Goal: Information Seeking & Learning: Check status

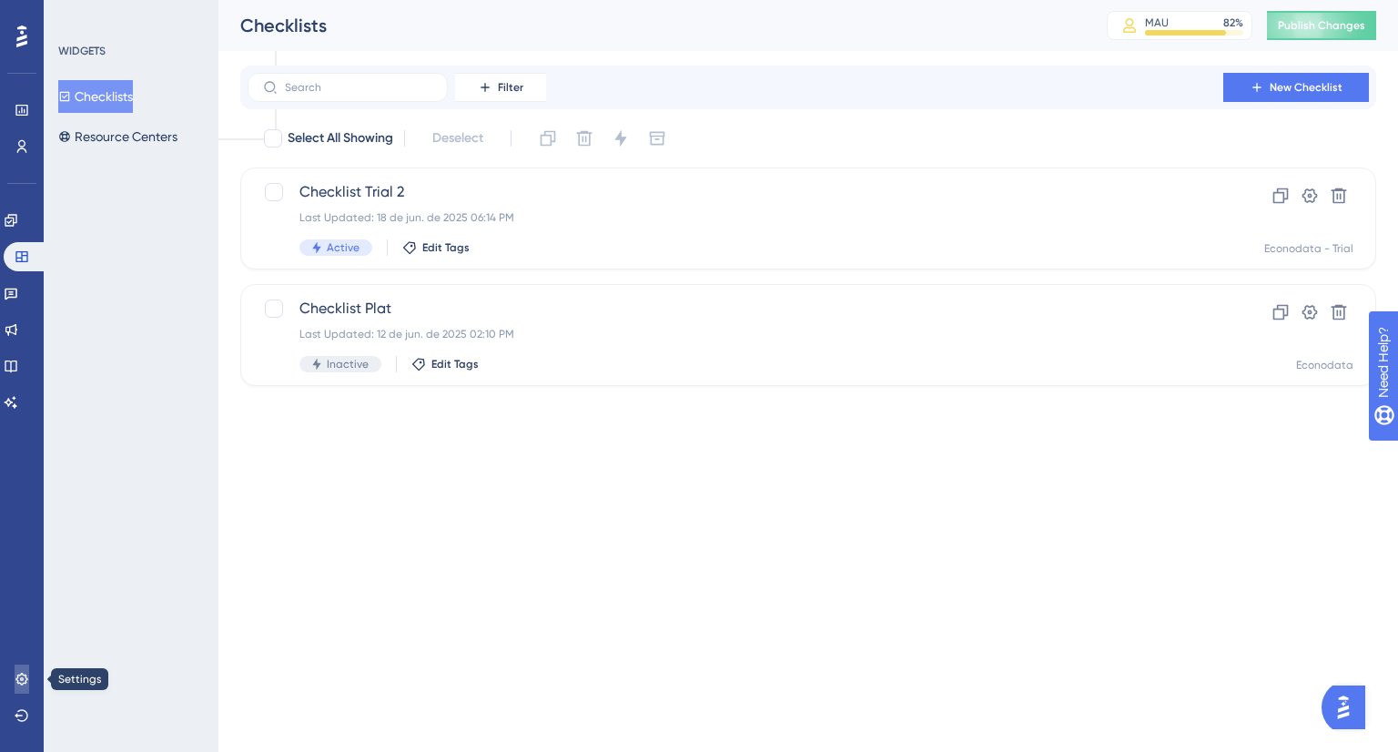
click at [17, 681] on icon at bounding box center [21, 679] width 12 height 12
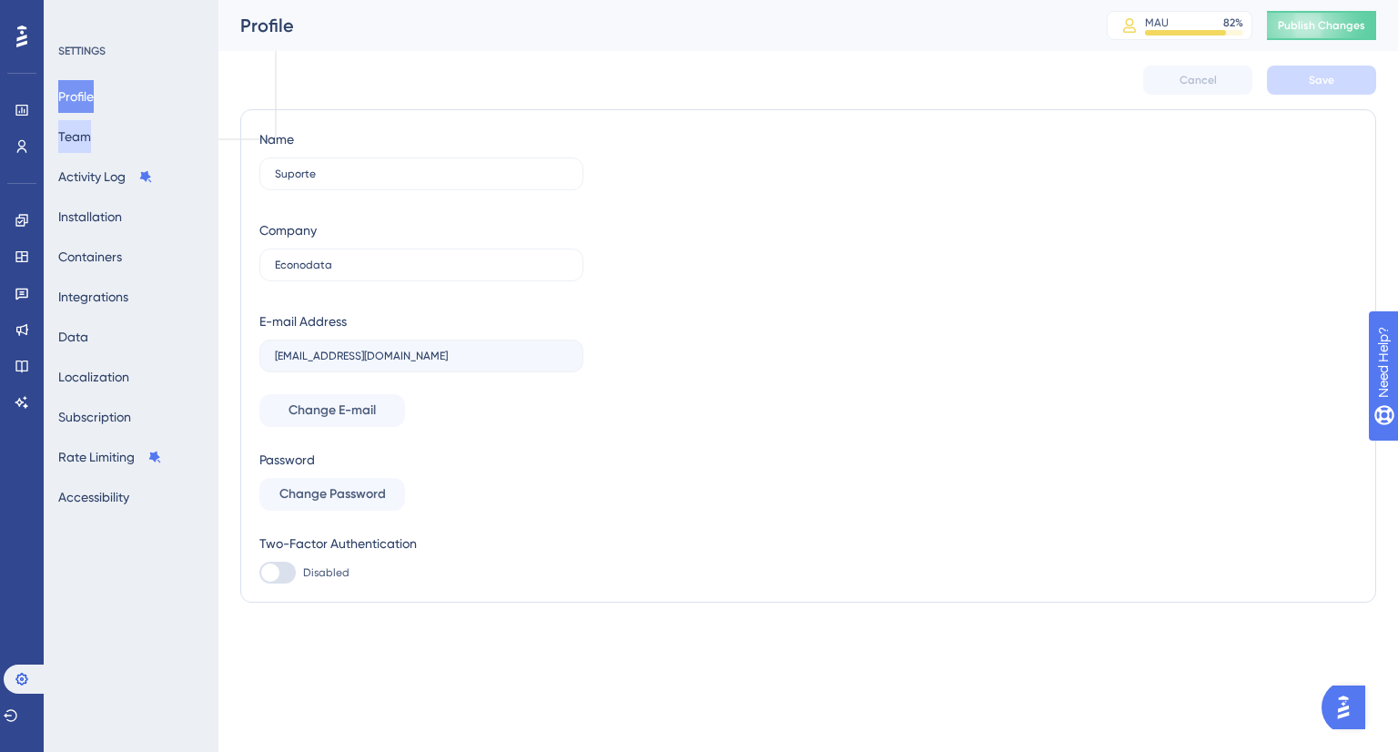
click at [91, 133] on button "Team" at bounding box center [74, 136] width 33 height 33
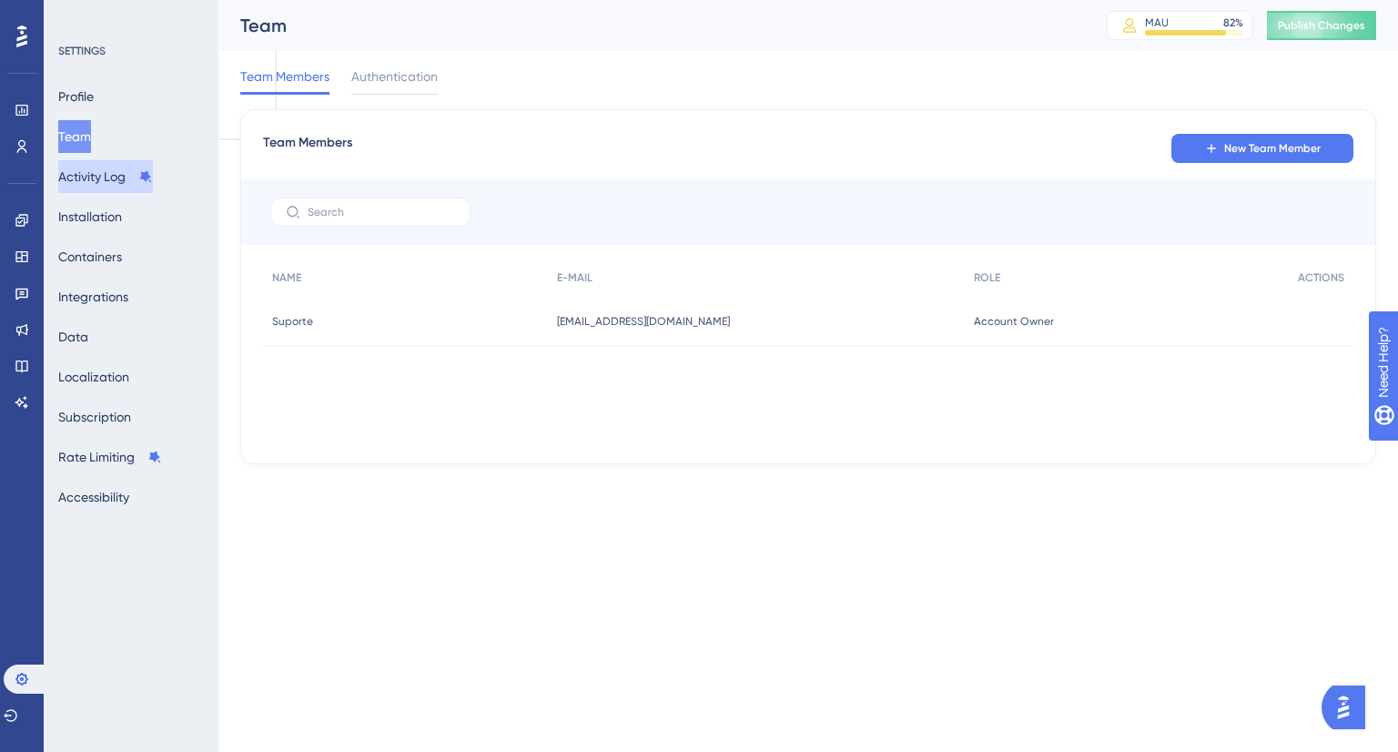
click at [99, 172] on button "Activity Log" at bounding box center [105, 176] width 95 height 33
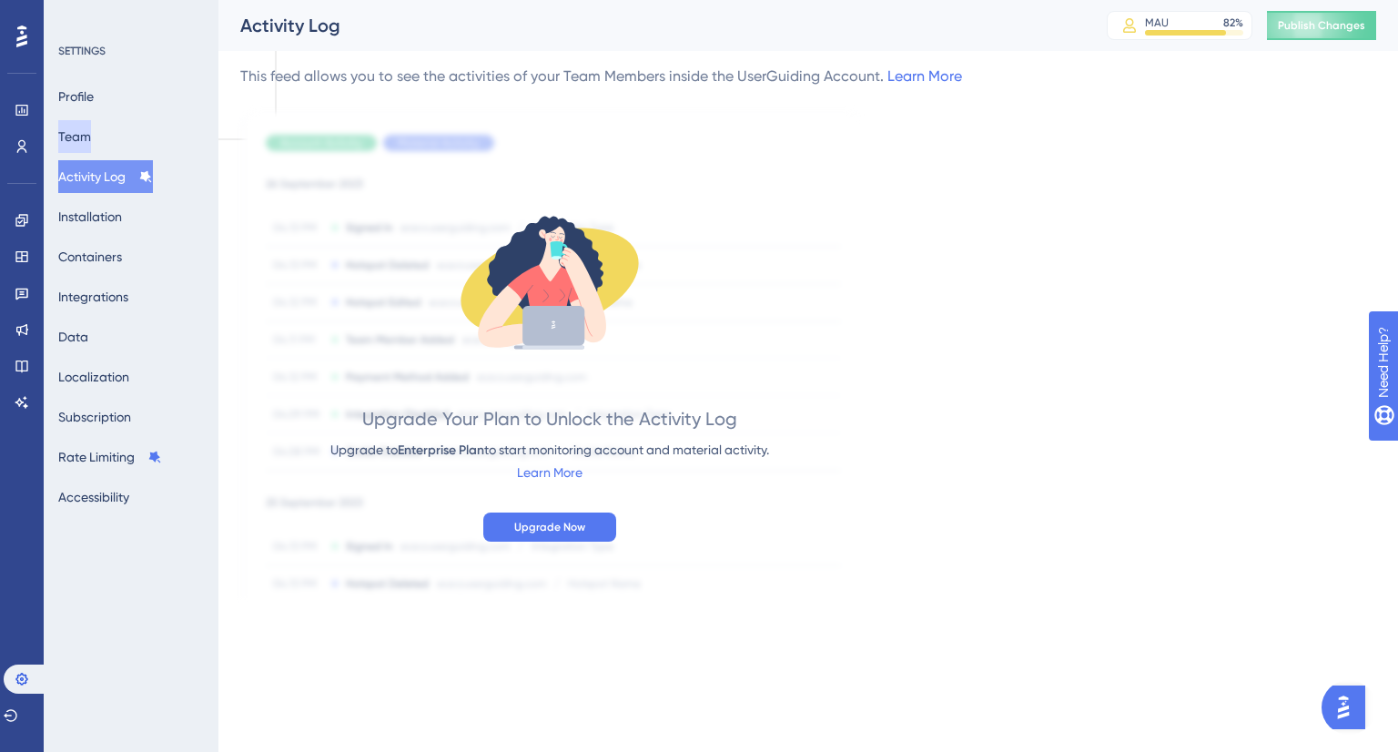
click at [89, 128] on button "Team" at bounding box center [74, 136] width 33 height 33
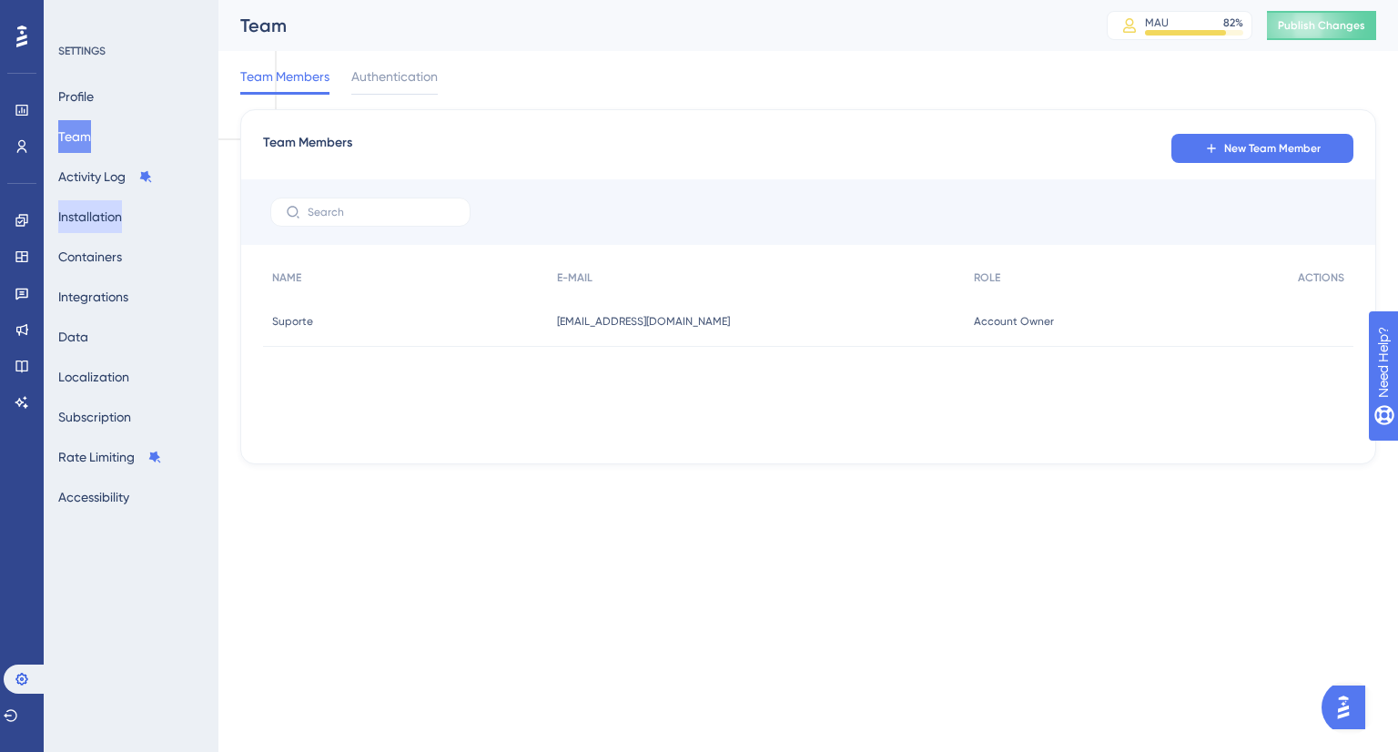
click at [90, 214] on button "Installation" at bounding box center [90, 216] width 64 height 33
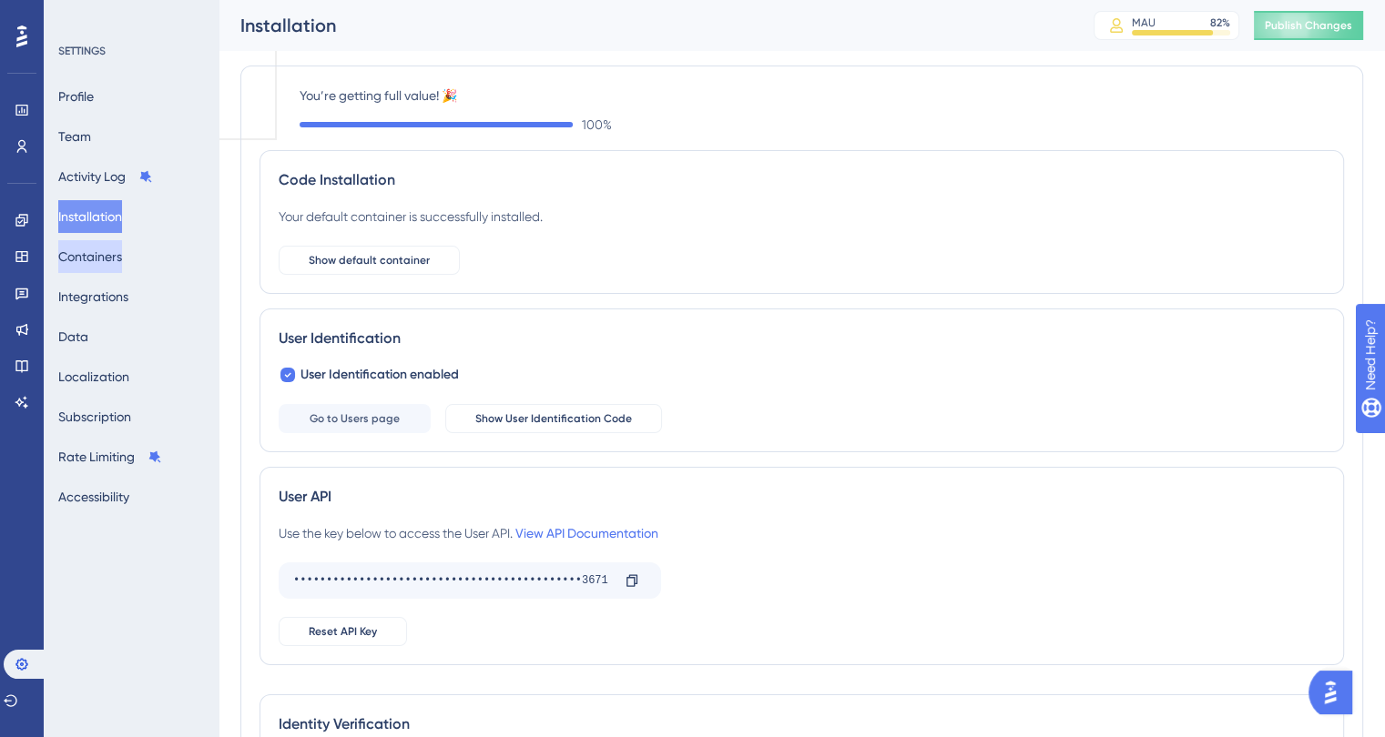
click at [86, 263] on button "Containers" at bounding box center [90, 256] width 64 height 33
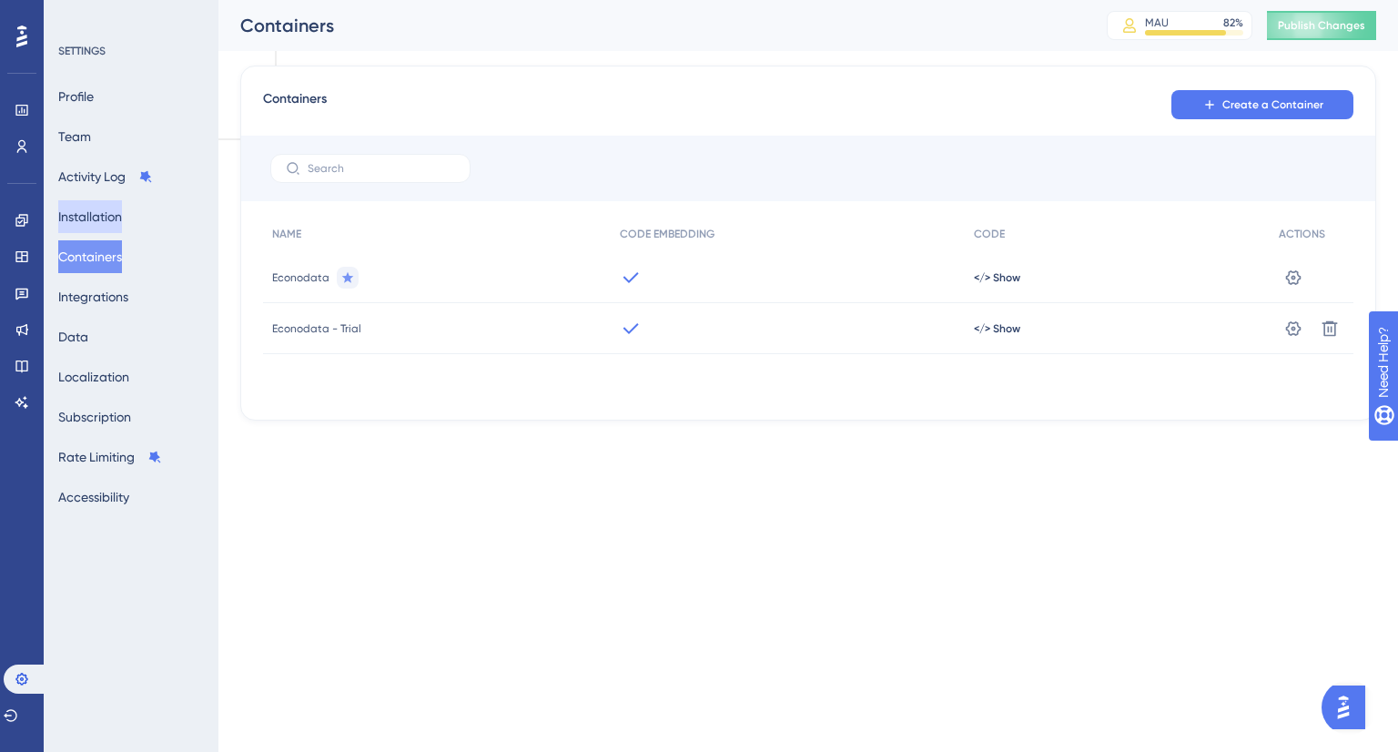
click at [87, 228] on button "Installation" at bounding box center [90, 216] width 64 height 33
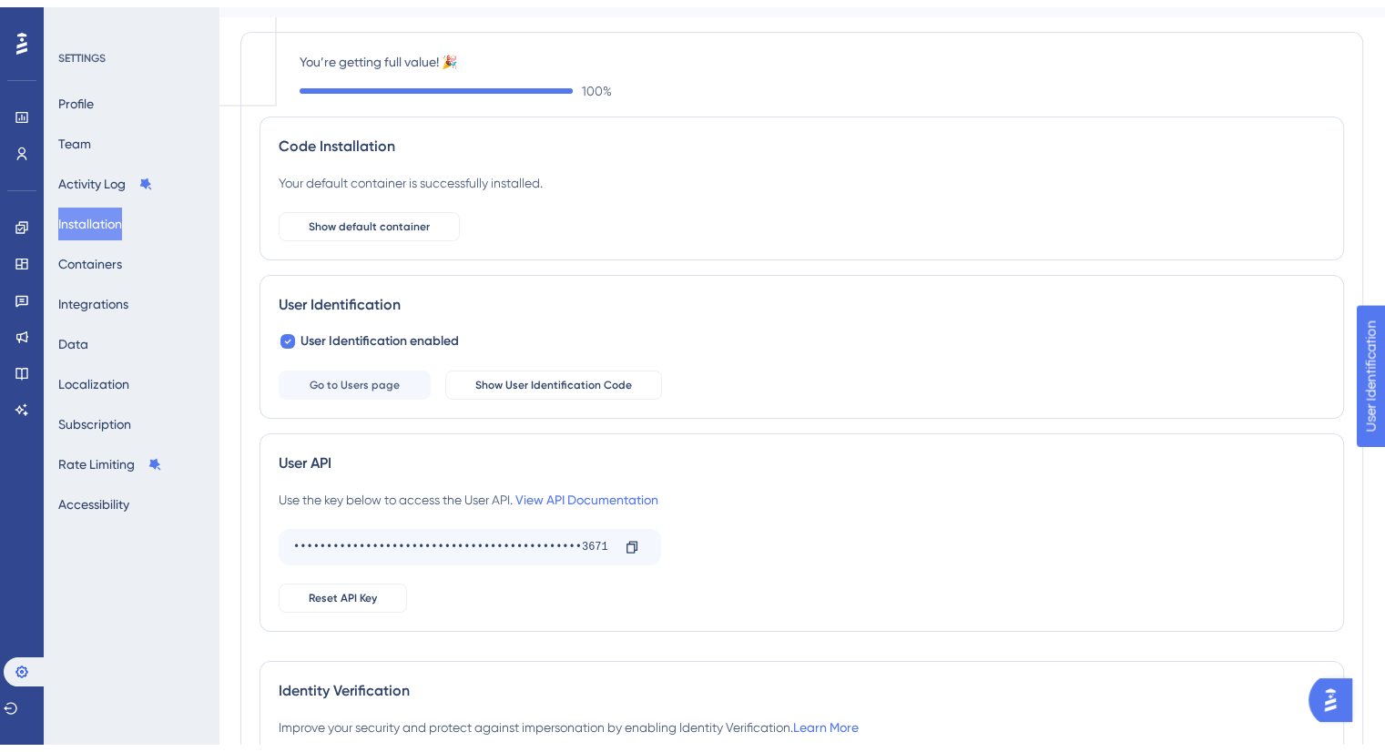
scroll to position [91, 0]
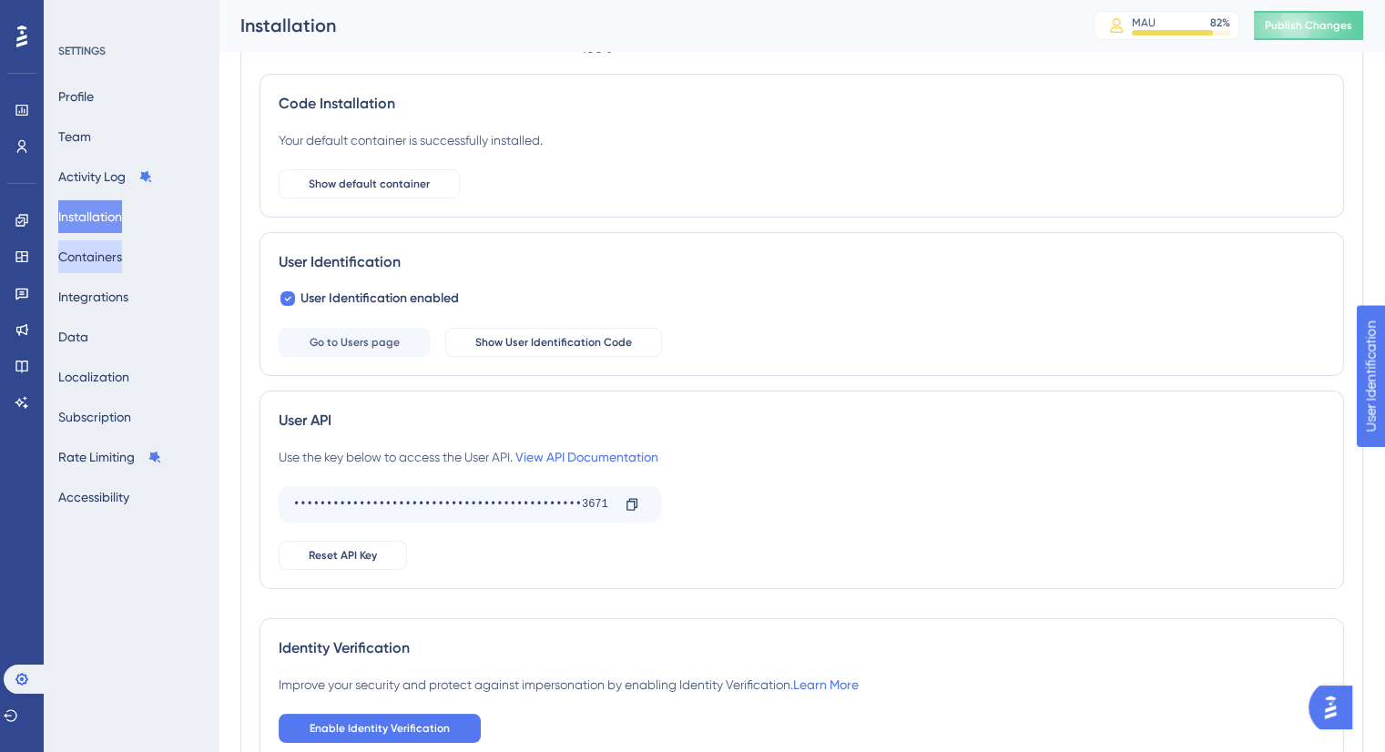
click at [86, 253] on button "Containers" at bounding box center [90, 256] width 64 height 33
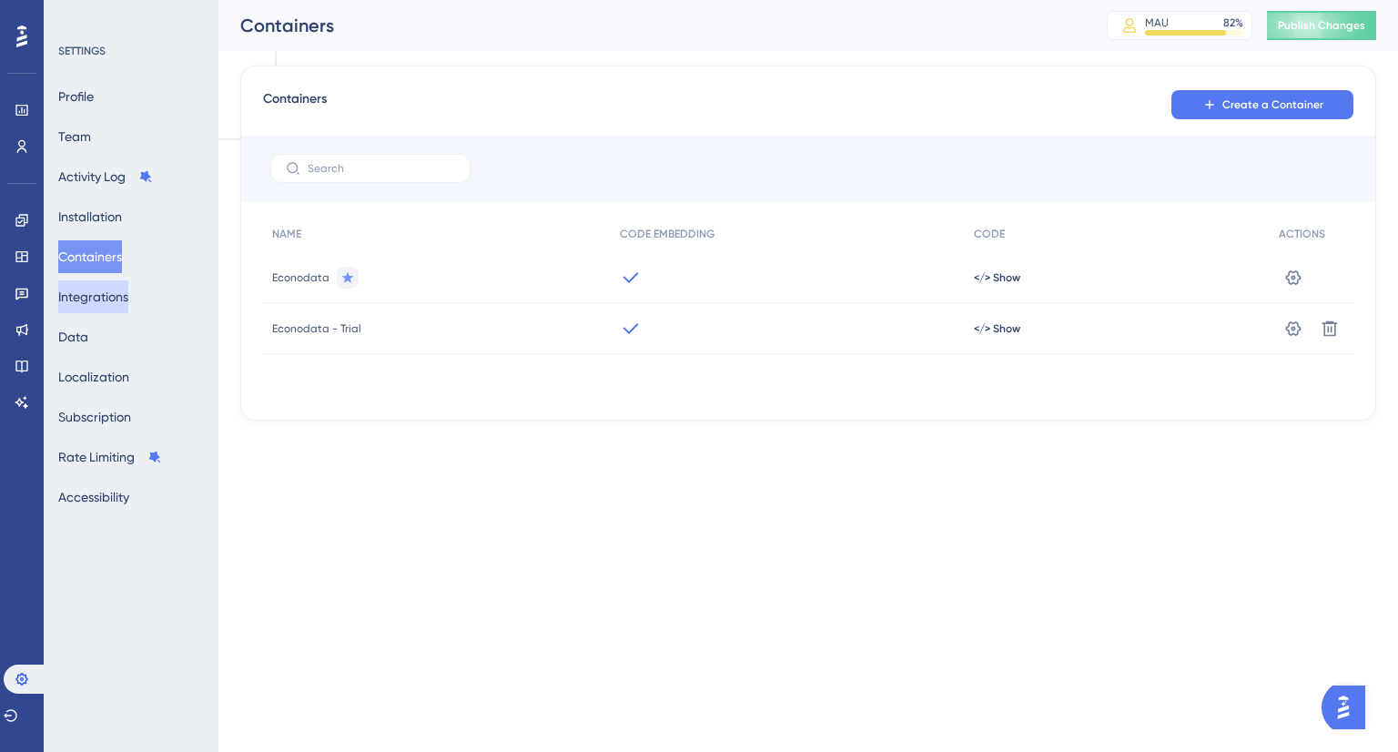
click at [92, 296] on button "Integrations" at bounding box center [93, 296] width 70 height 33
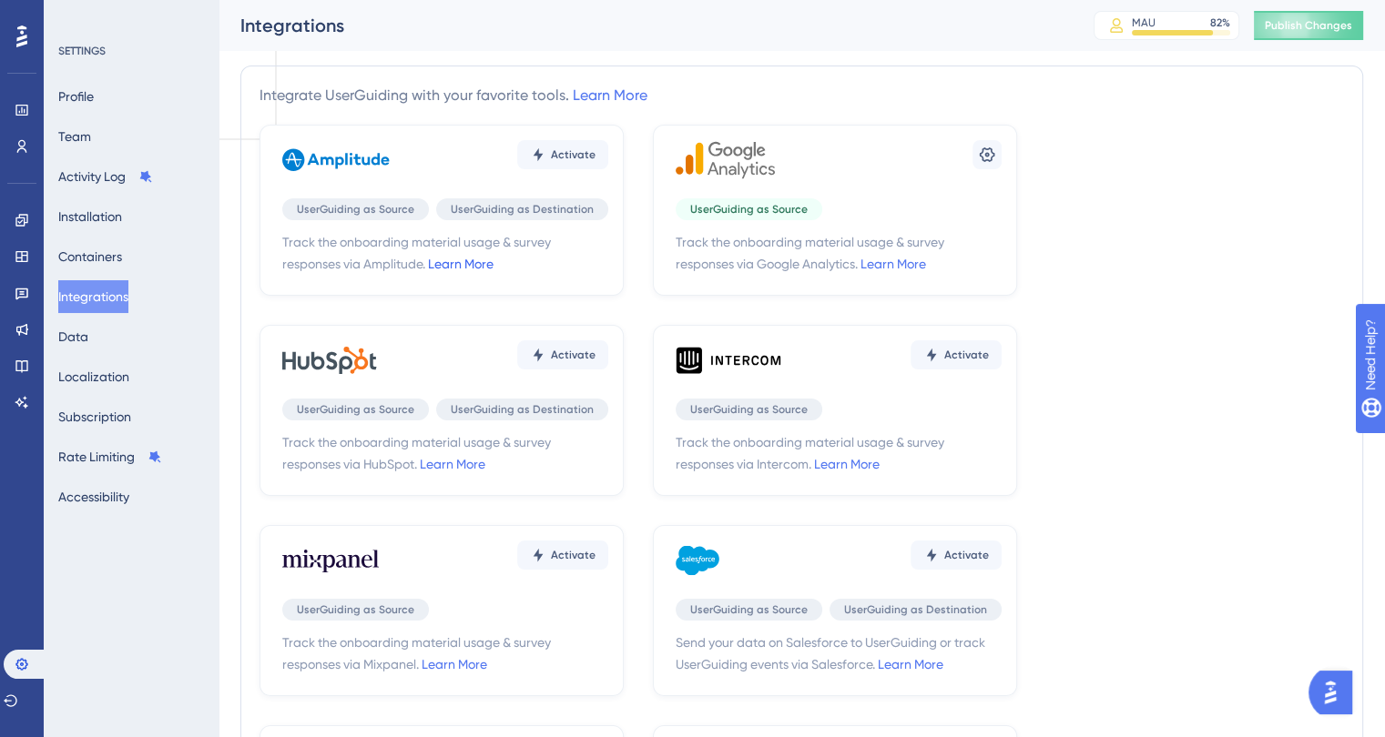
click at [473, 258] on link "Learn More" at bounding box center [461, 264] width 66 height 15
click at [1000, 154] on button at bounding box center [986, 154] width 29 height 29
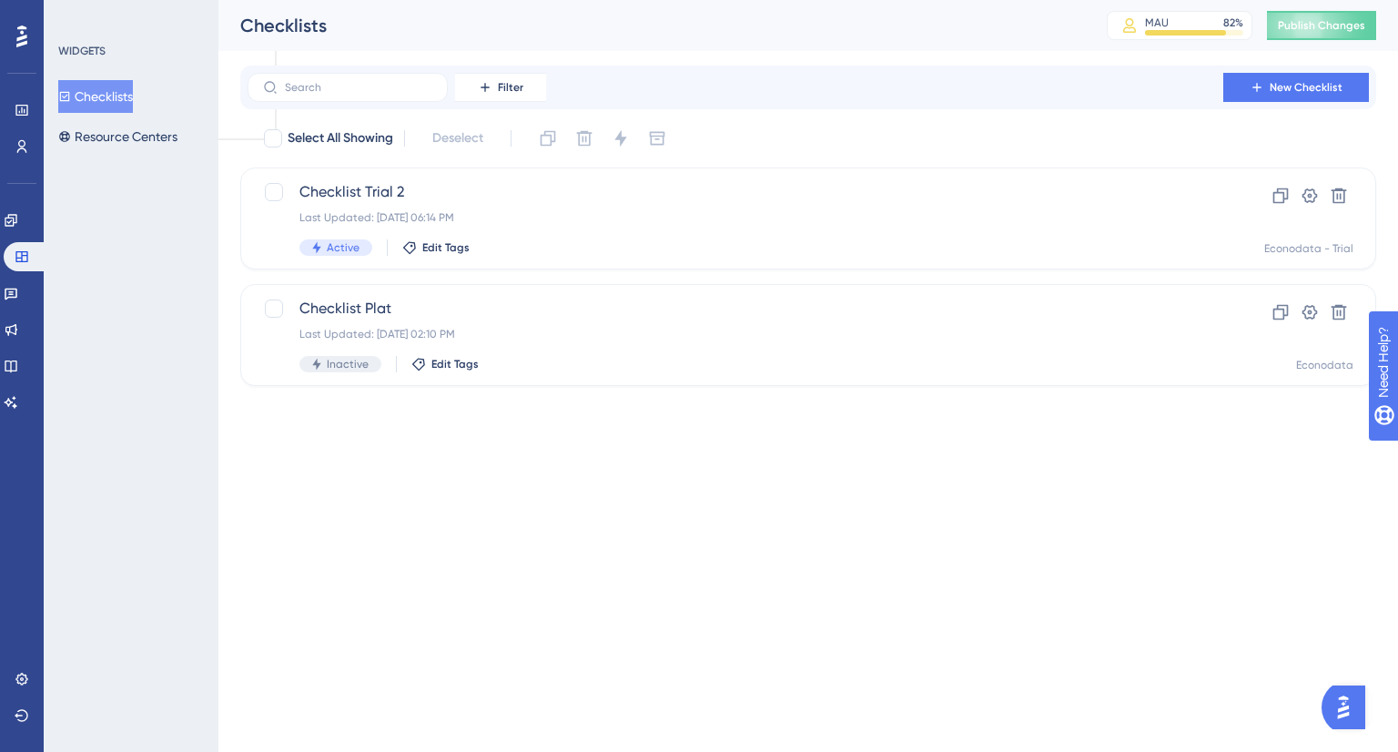
click at [0, 0] on icon at bounding box center [0, 0] width 0 height 0
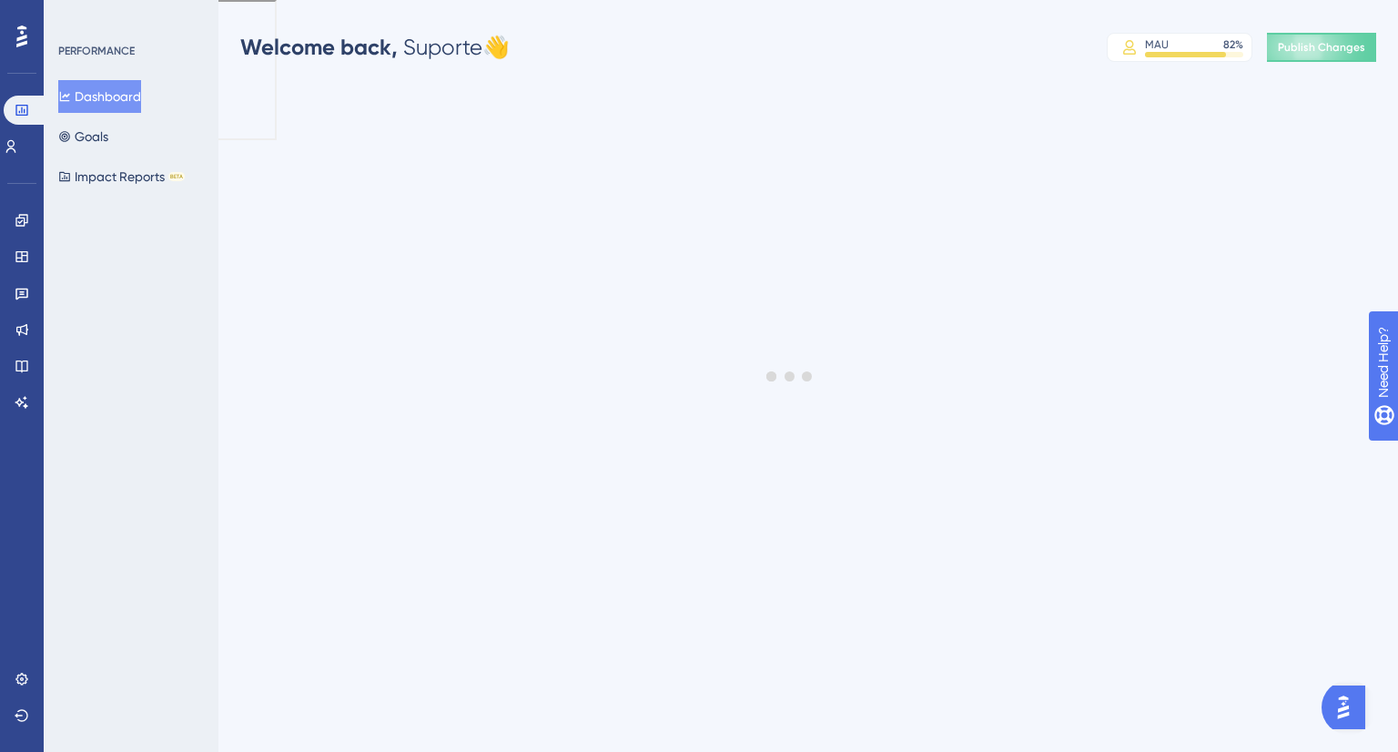
click at [0, 0] on icon at bounding box center [0, 0] width 0 height 0
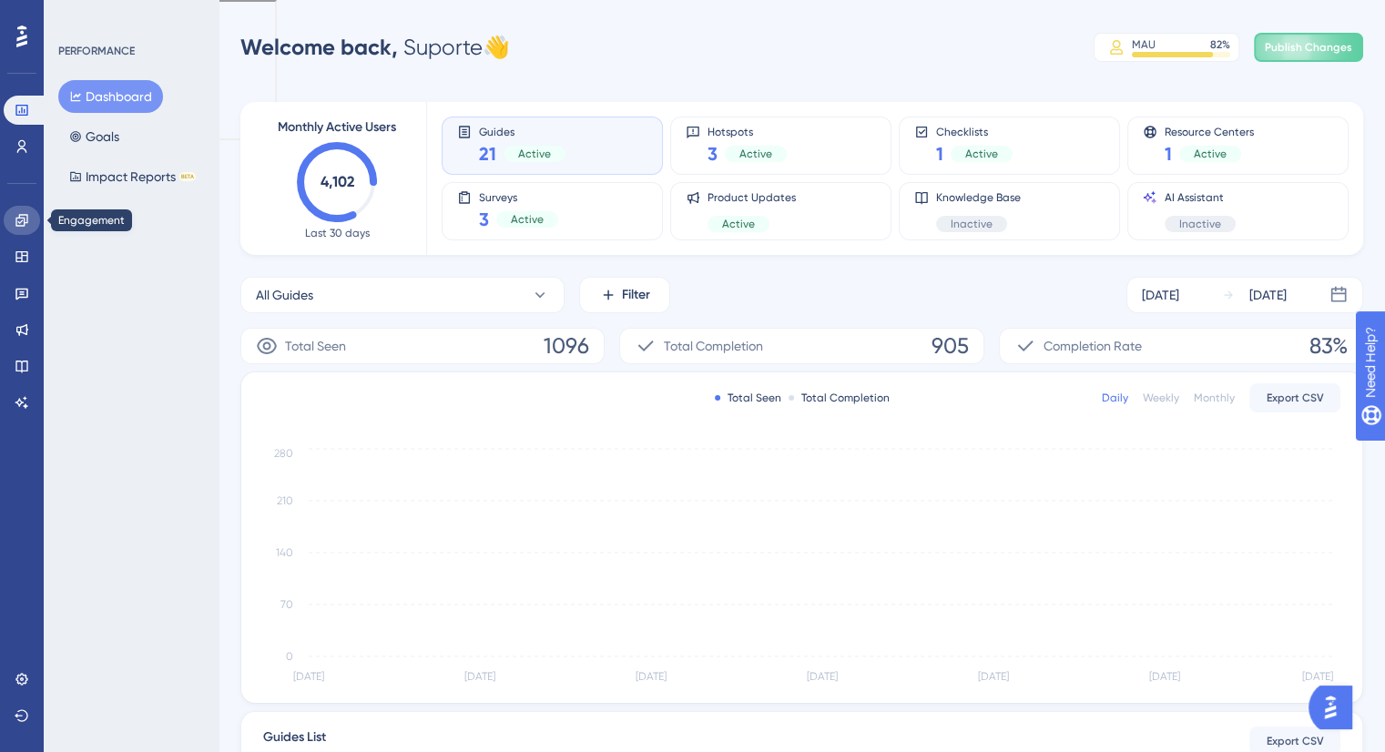
click at [11, 229] on link at bounding box center [22, 220] width 36 height 29
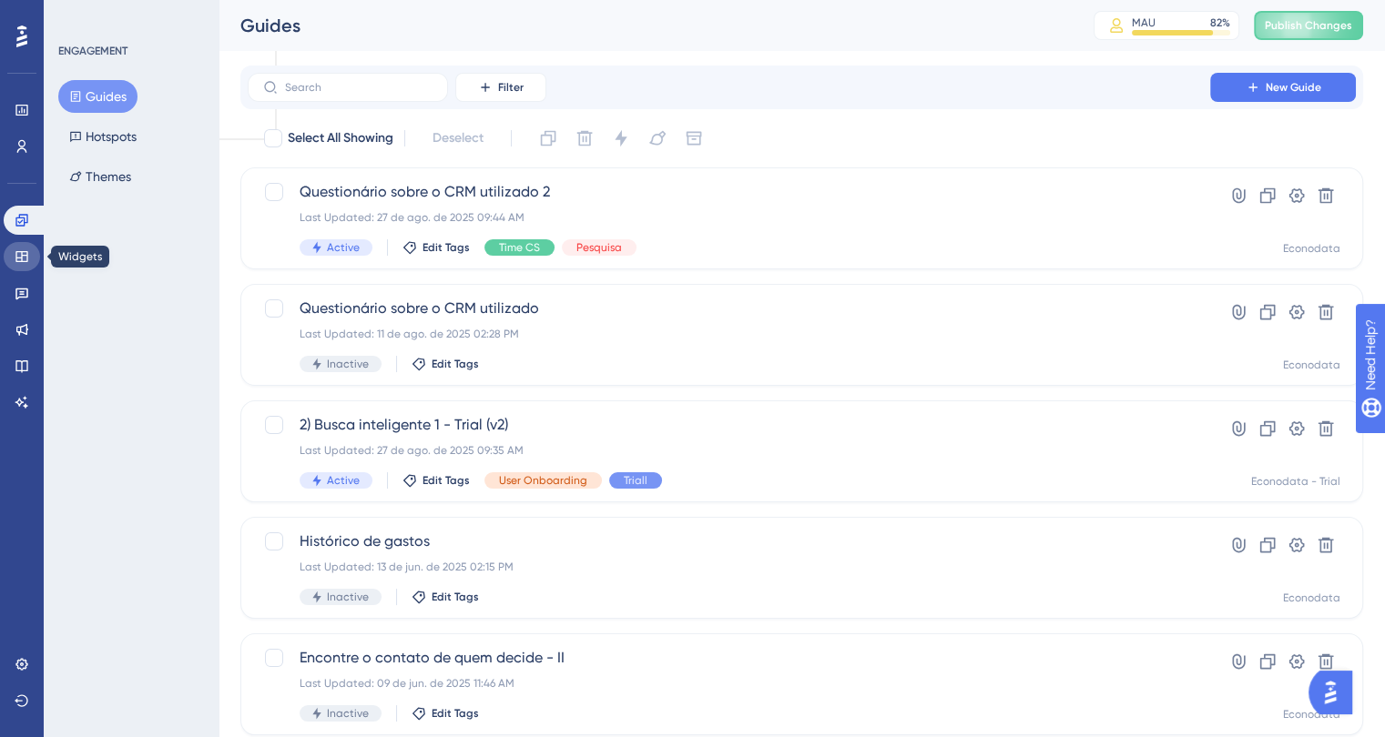
click at [24, 260] on icon at bounding box center [22, 256] width 15 height 15
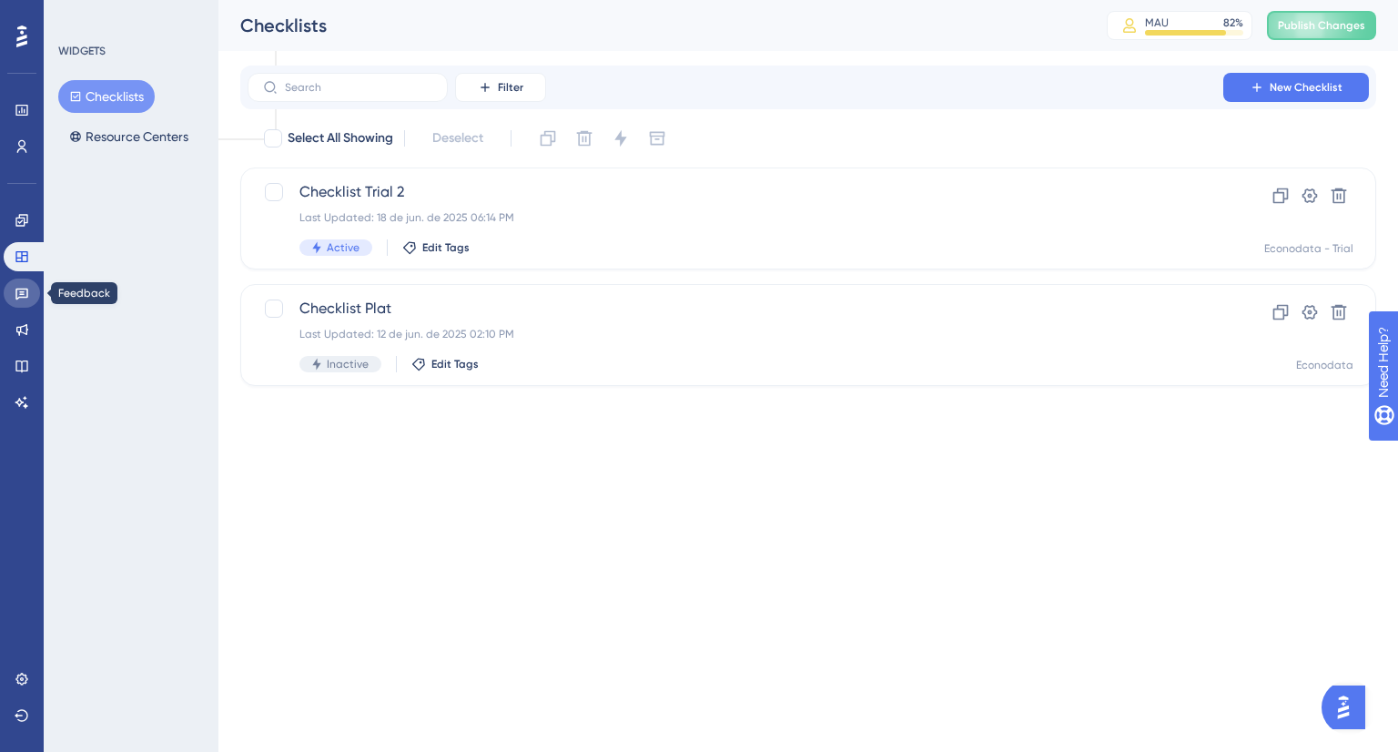
click at [18, 280] on link at bounding box center [22, 293] width 36 height 29
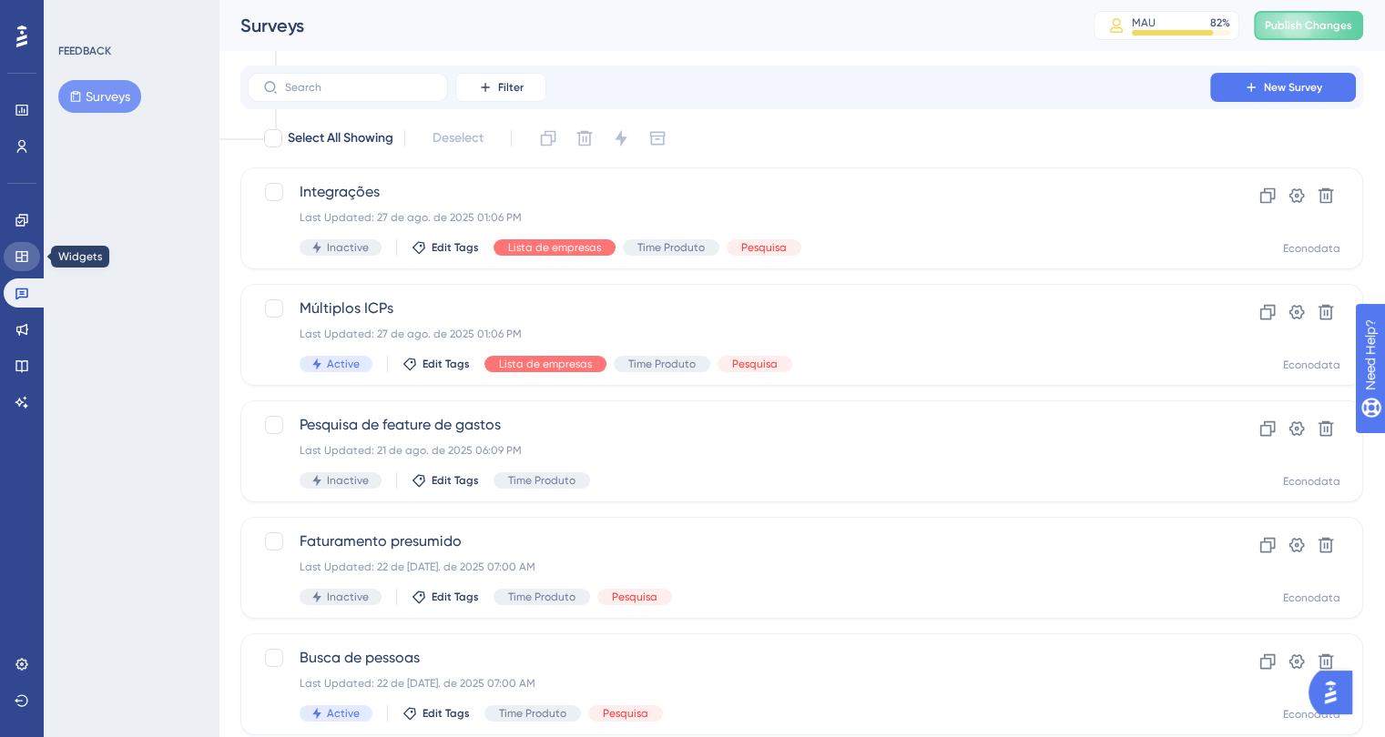
click at [22, 267] on link at bounding box center [22, 256] width 36 height 29
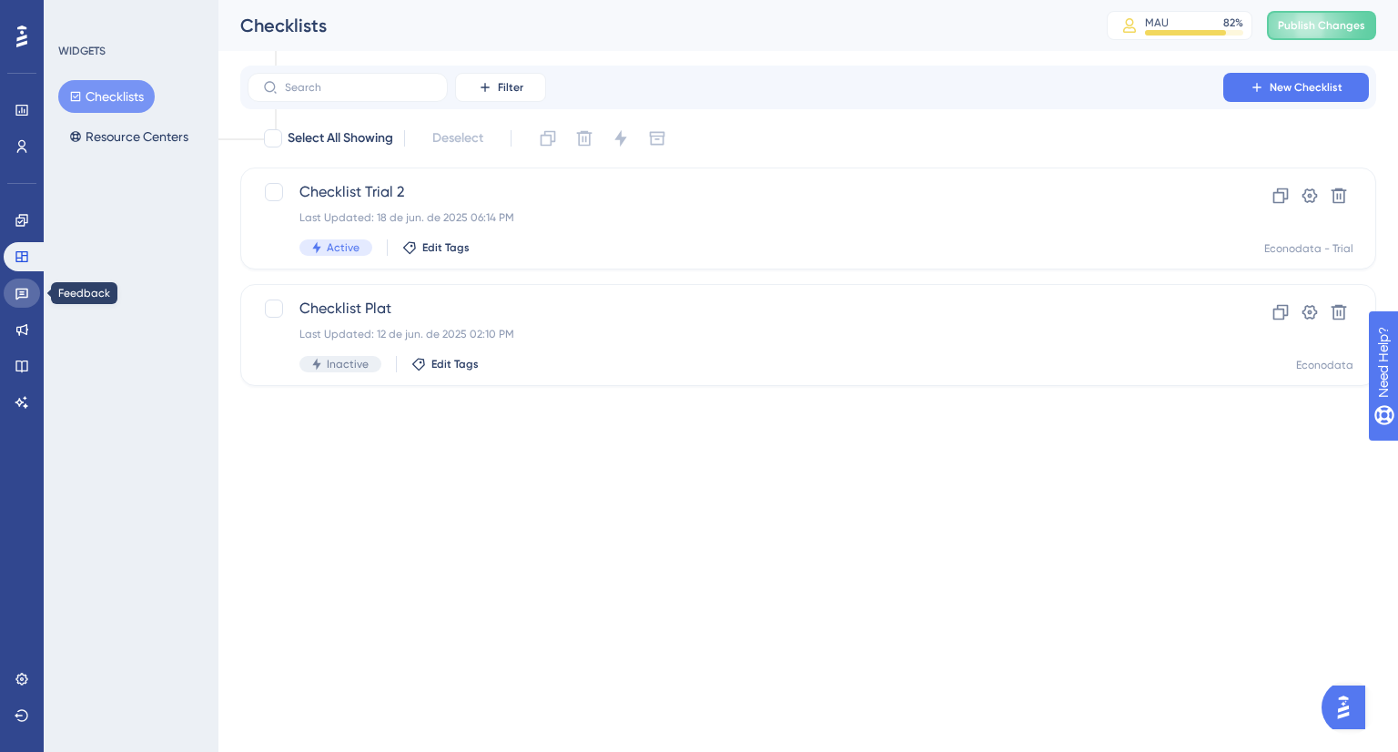
click at [17, 292] on icon at bounding box center [22, 293] width 15 height 15
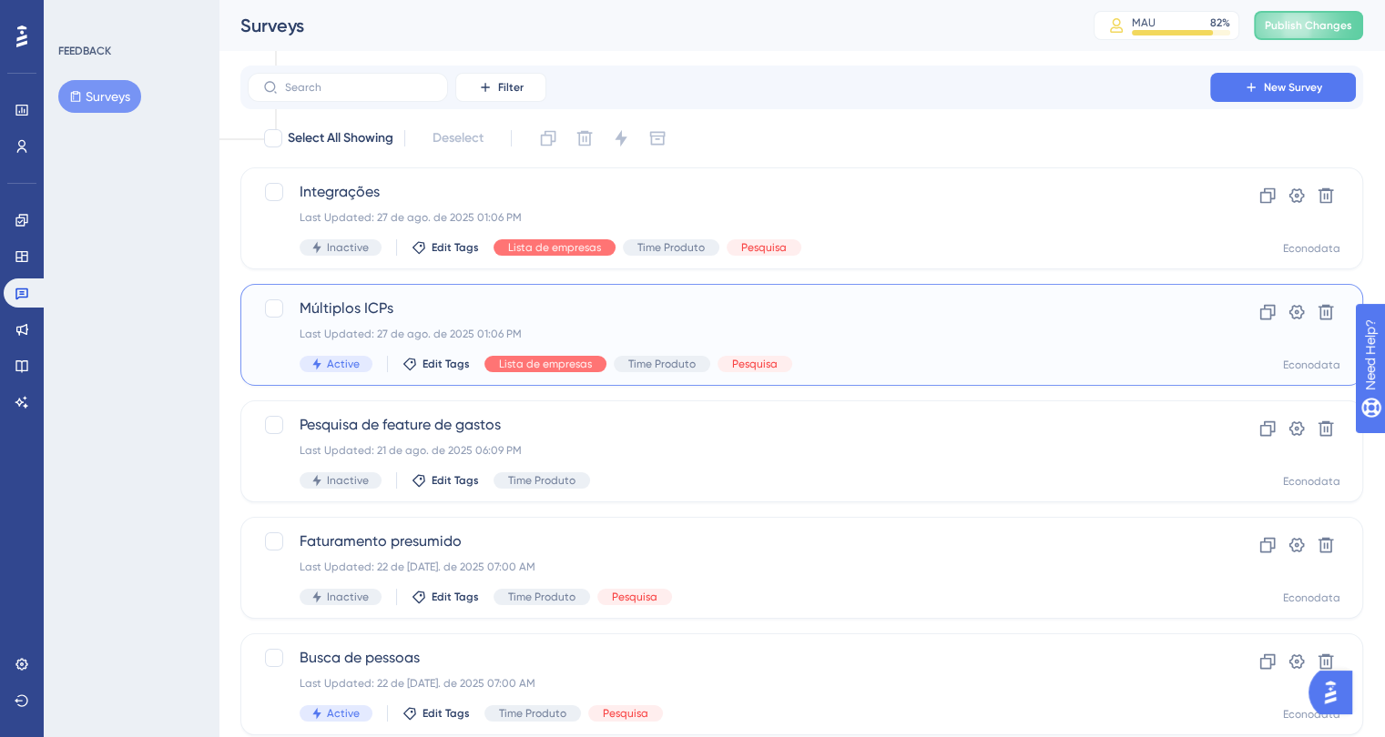
click at [930, 340] on div "Last Updated: 27 de ago. de 2025 01:06 PM" at bounding box center [729, 334] width 859 height 15
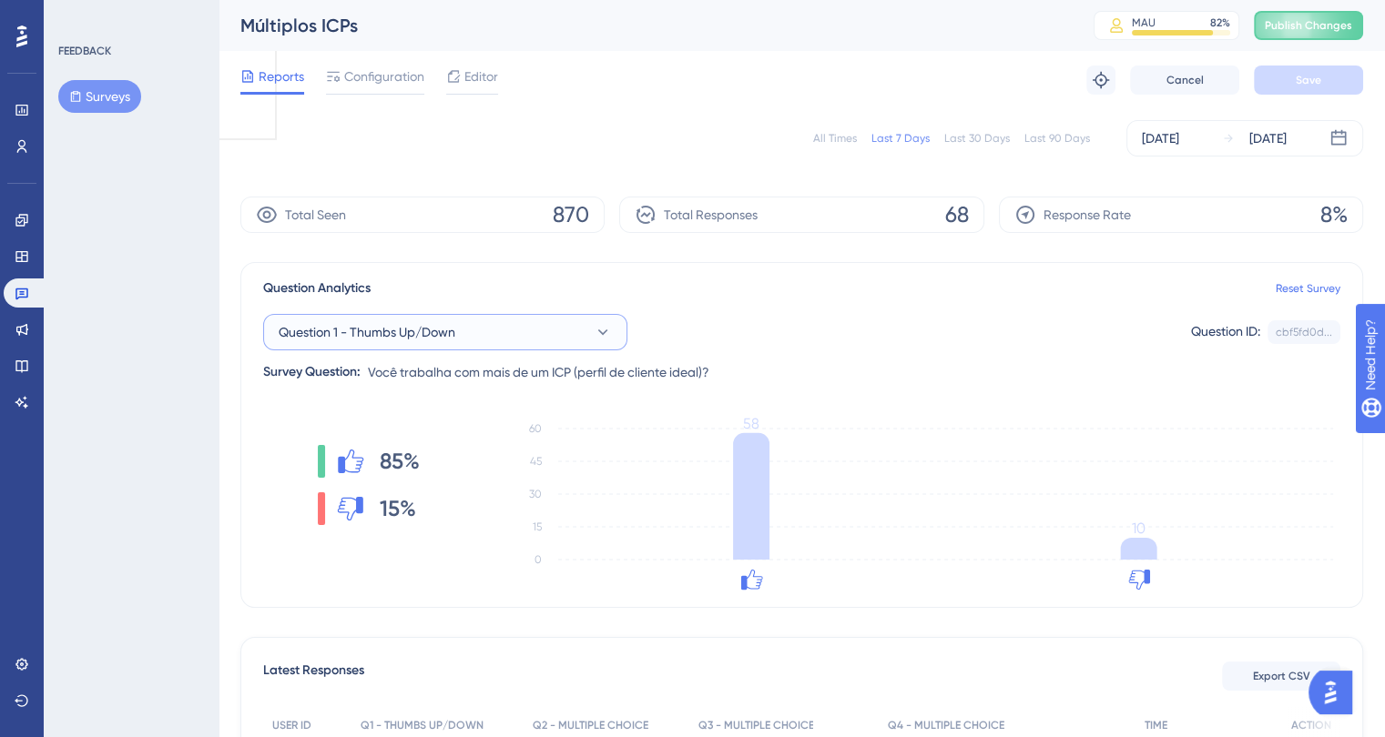
click at [453, 329] on span "Question 1 - Thumbs Up/Down" at bounding box center [367, 332] width 177 height 22
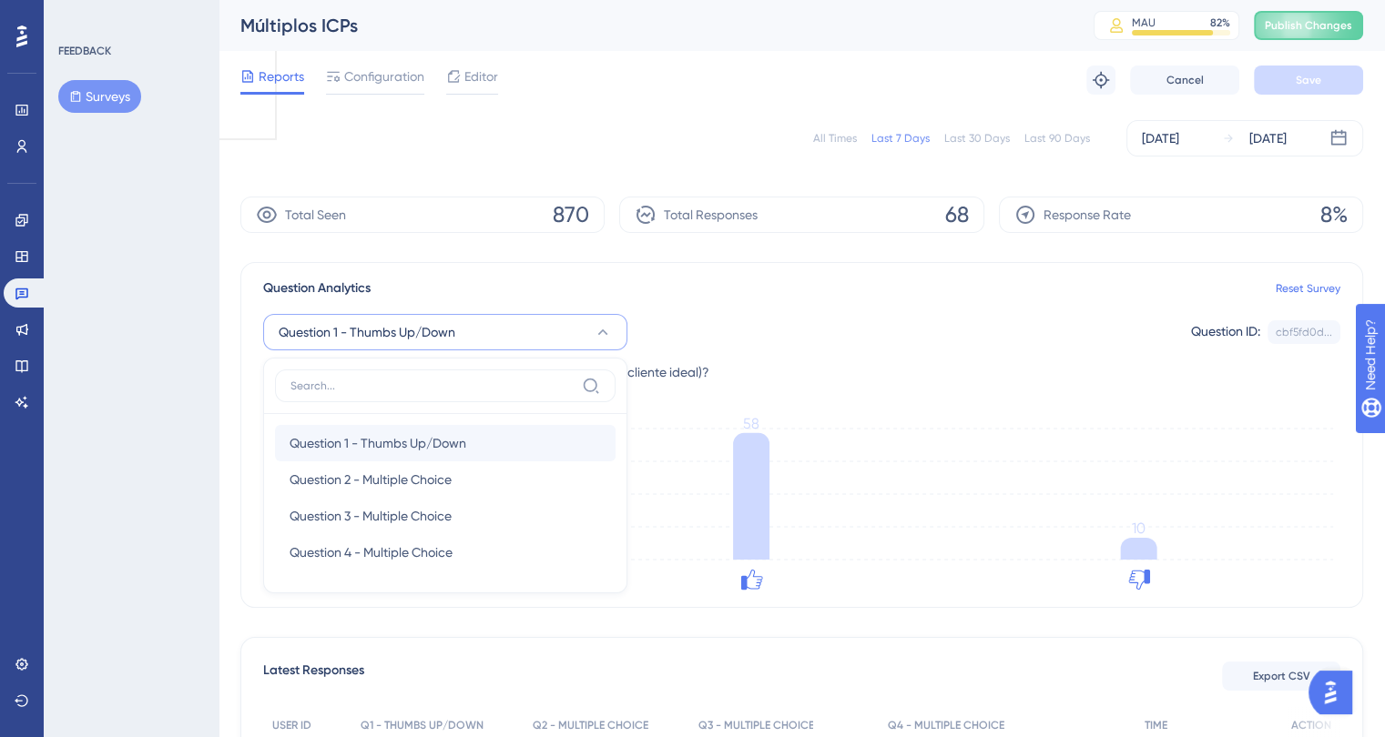
scroll to position [106, 0]
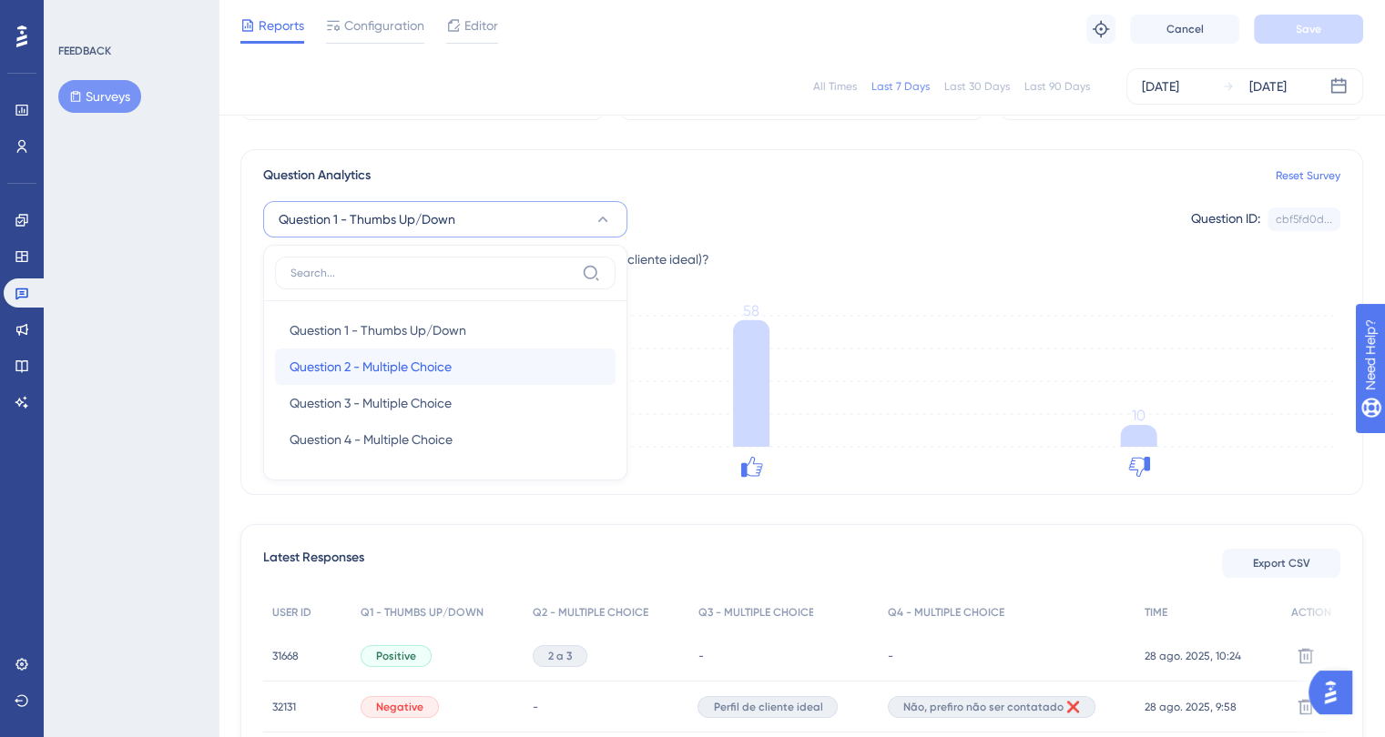
click at [389, 361] on span "Question 2 - Multiple Choice" at bounding box center [371, 367] width 162 height 22
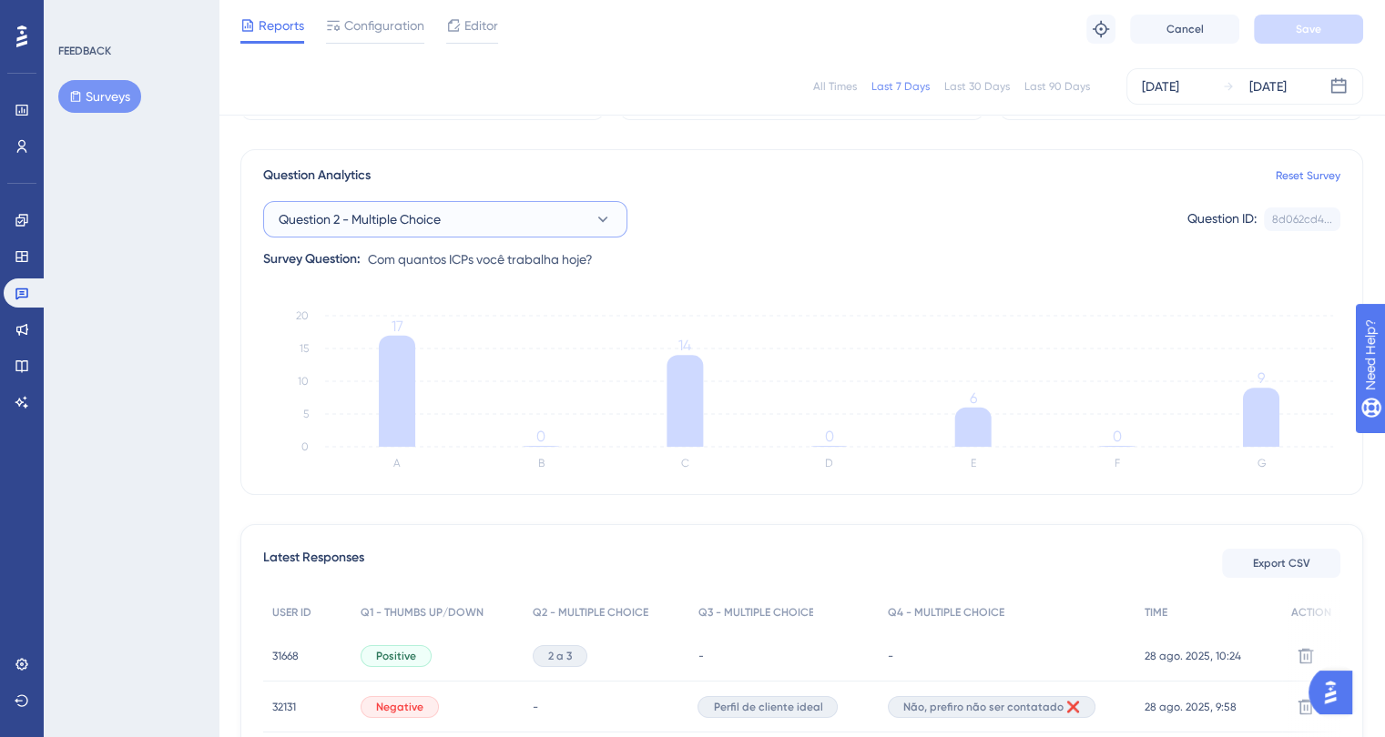
click at [408, 229] on button "Question 2 - Multiple Choice" at bounding box center [445, 219] width 364 height 36
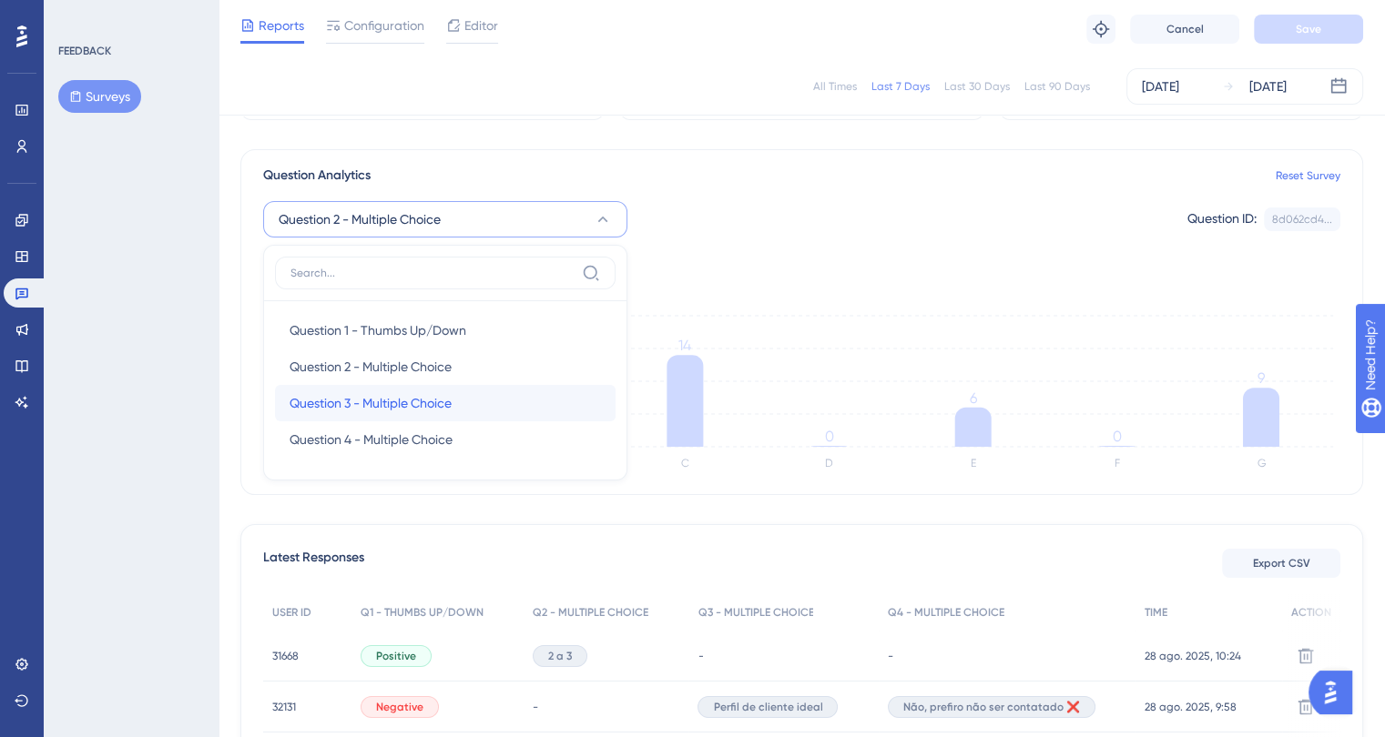
click at [404, 402] on span "Question 3 - Multiple Choice" at bounding box center [371, 403] width 162 height 22
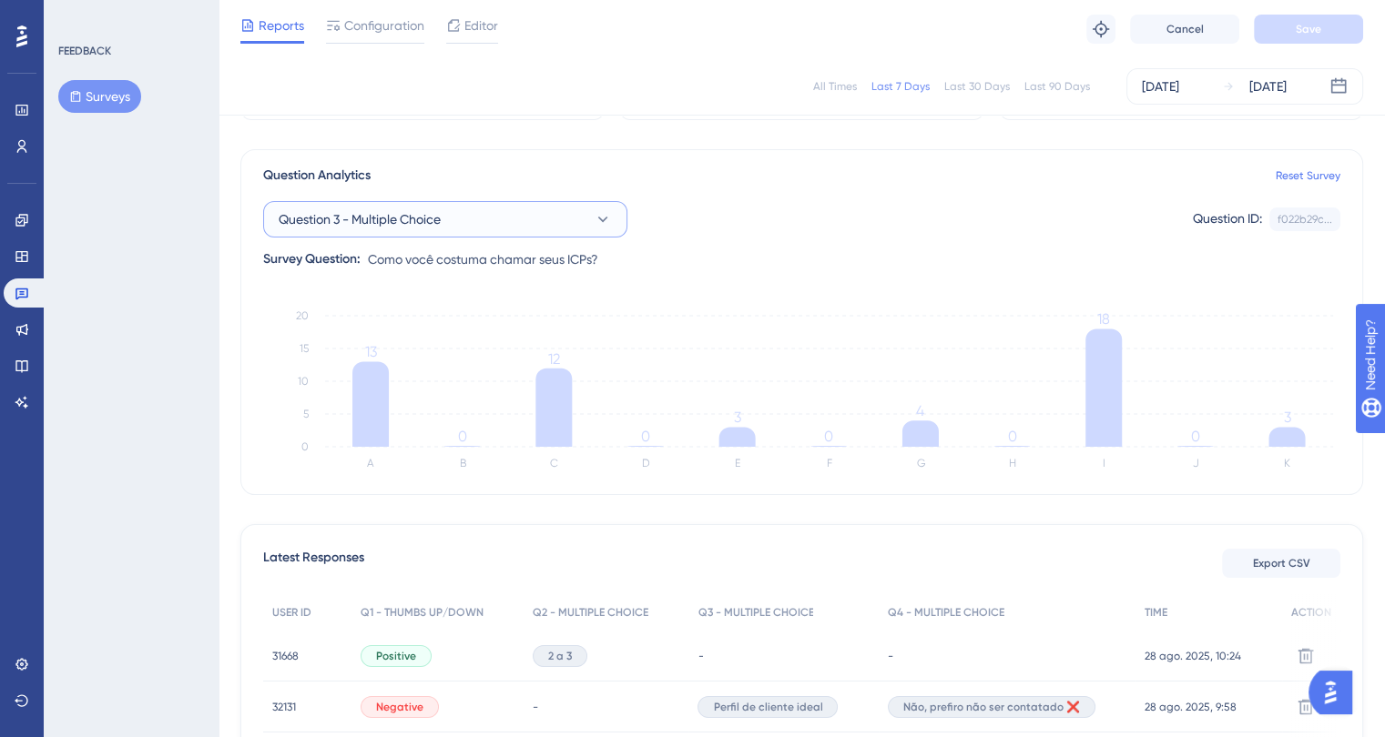
click at [493, 211] on button "Question 3 - Multiple Choice" at bounding box center [445, 219] width 364 height 36
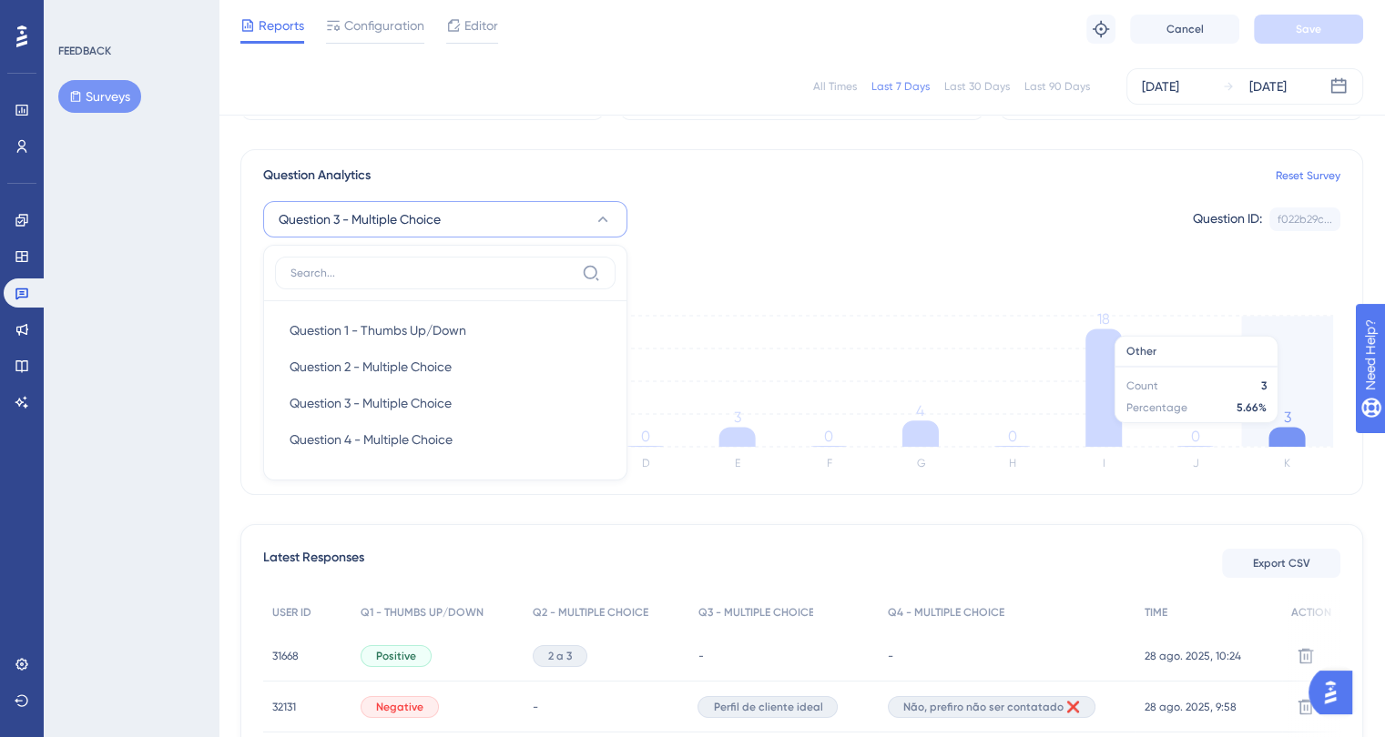
click at [1281, 431] on icon at bounding box center [1286, 437] width 36 height 20
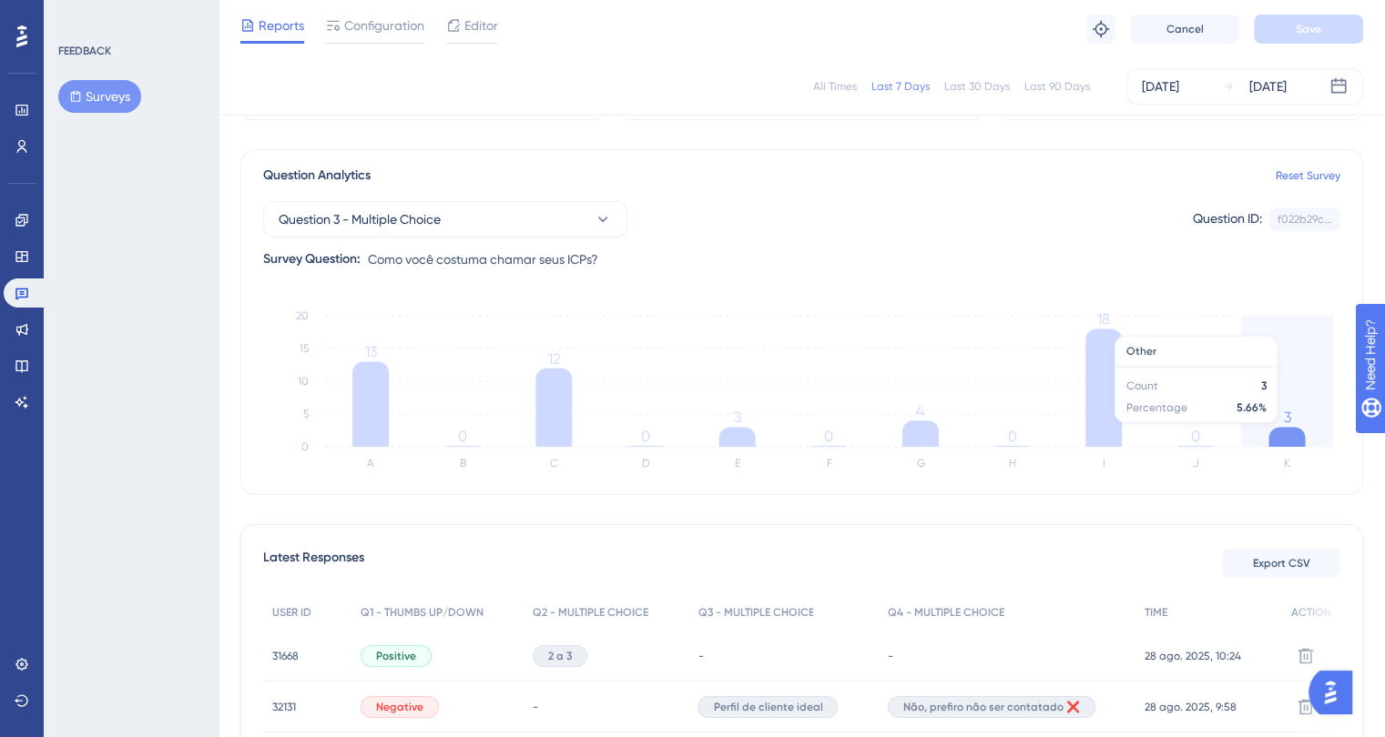
click at [1281, 431] on icon at bounding box center [1286, 437] width 36 height 20
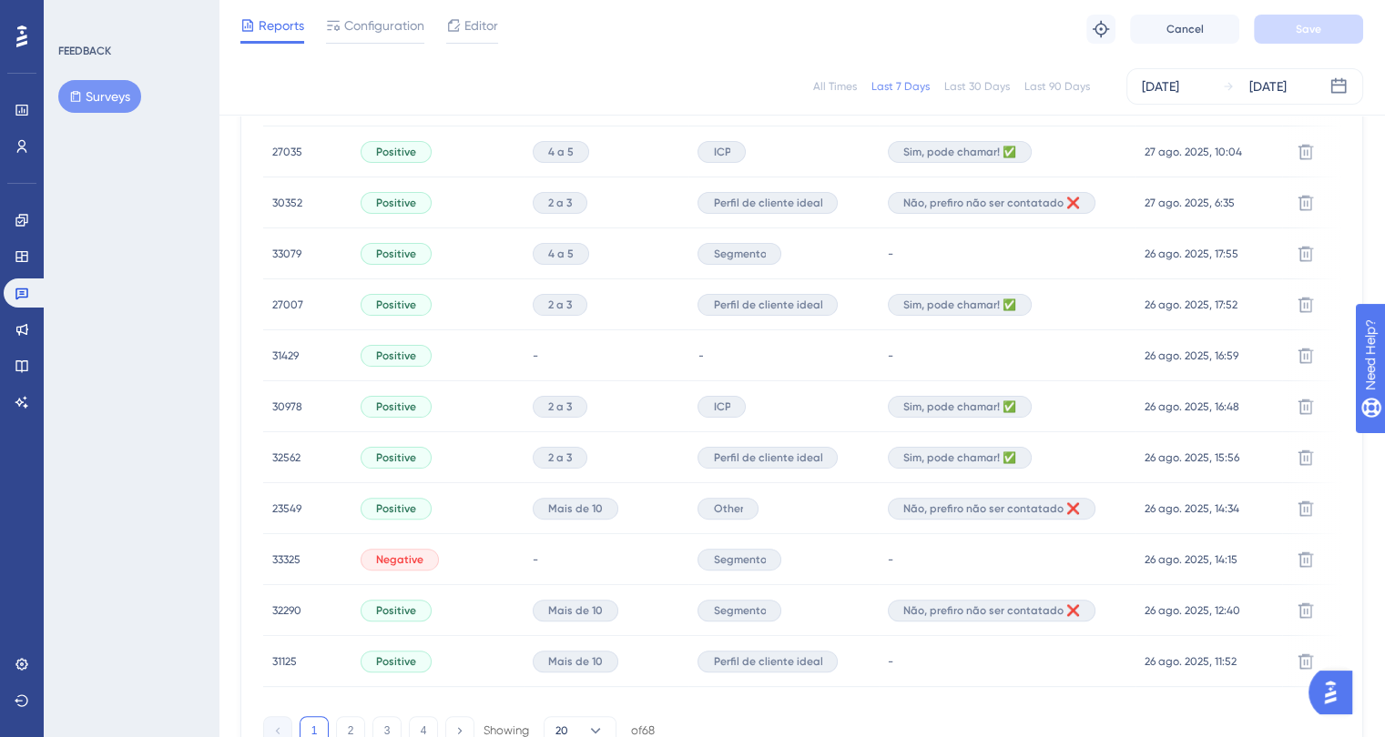
scroll to position [1199, 0]
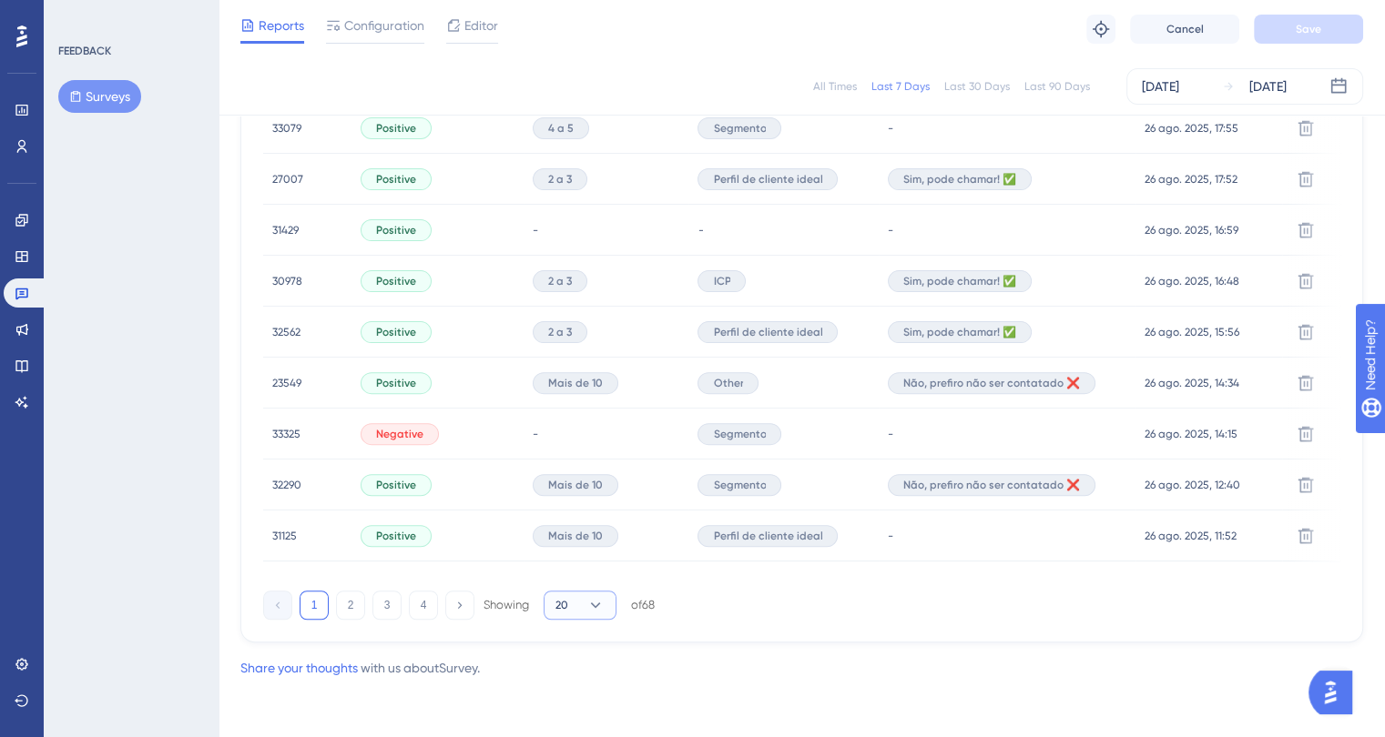
click at [578, 605] on button "20" at bounding box center [580, 605] width 73 height 29
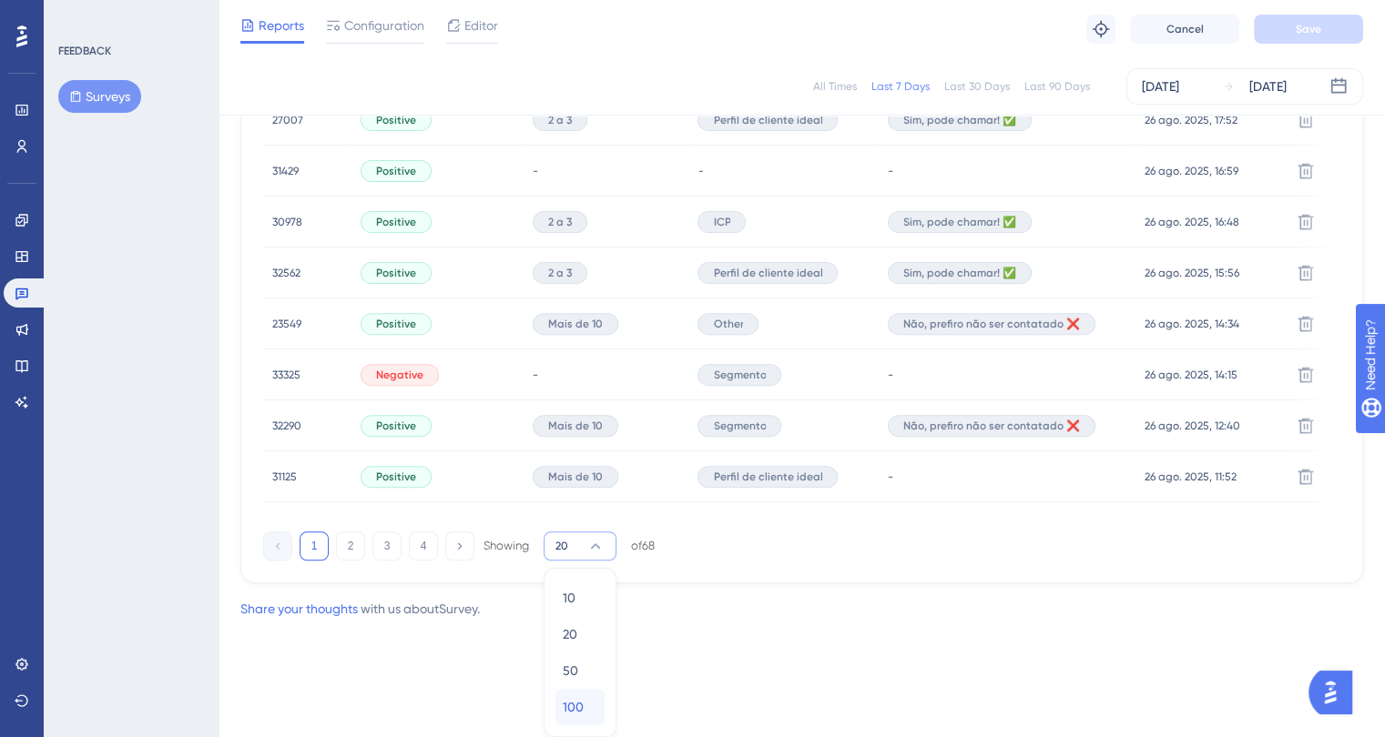
click at [578, 702] on span "100" at bounding box center [573, 708] width 21 height 22
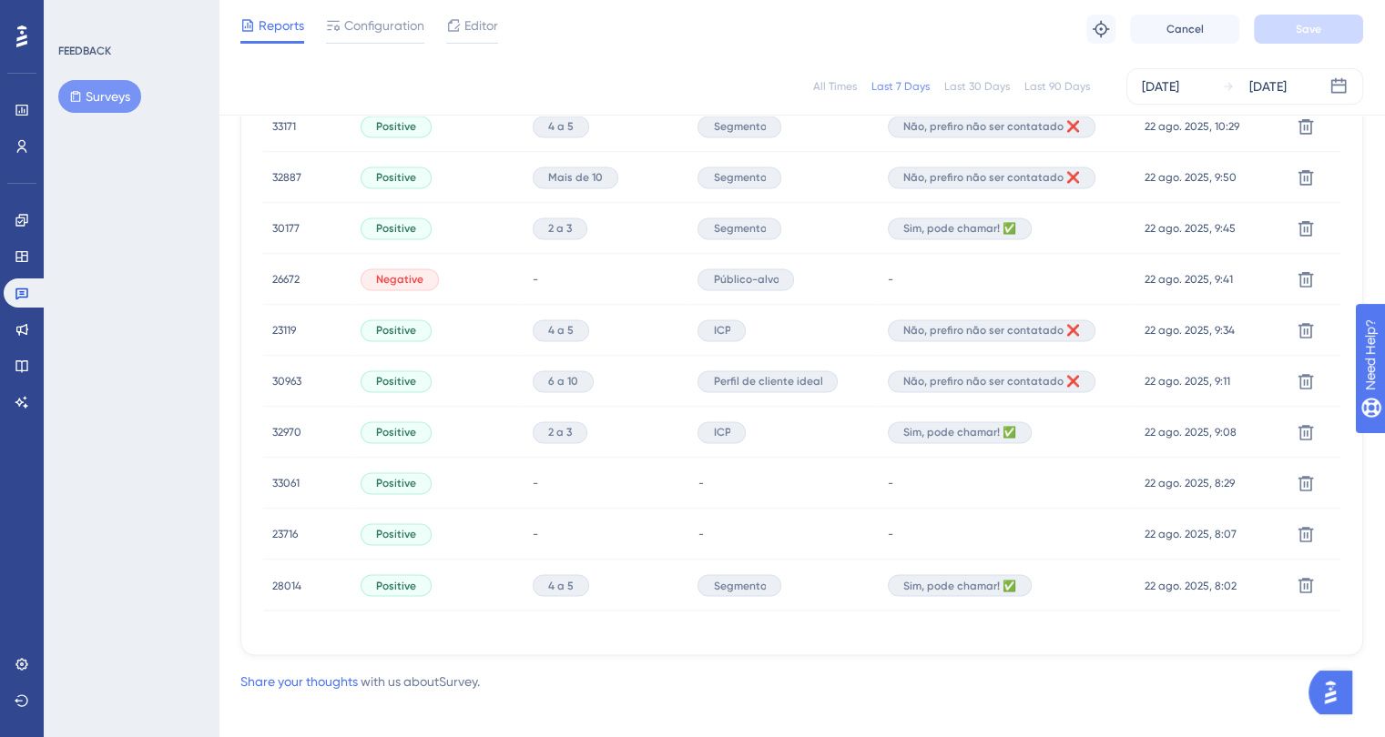
scroll to position [3610, 0]
